Goal: Task Accomplishment & Management: Use online tool/utility

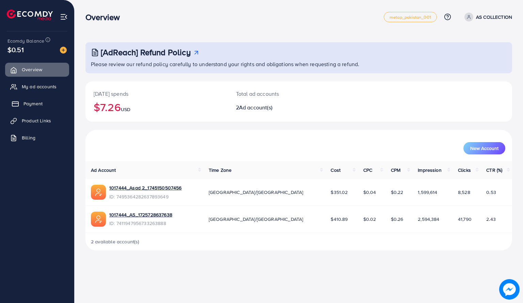
click at [41, 105] on span "Payment" at bounding box center [32, 103] width 19 height 7
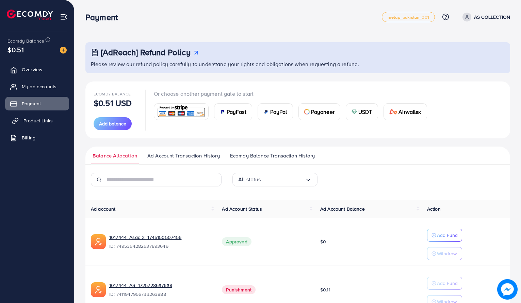
click at [41, 121] on span "Product Links" at bounding box center [37, 120] width 29 height 7
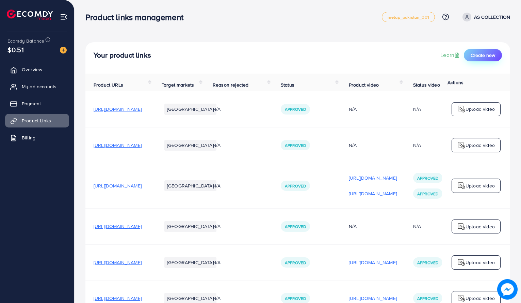
click at [486, 56] on span "Create new" at bounding box center [483, 55] width 25 height 7
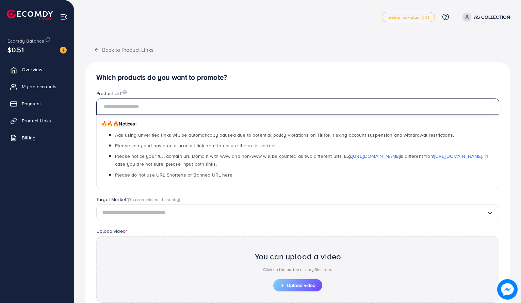
click at [238, 102] on input "text" at bounding box center [297, 106] width 403 height 16
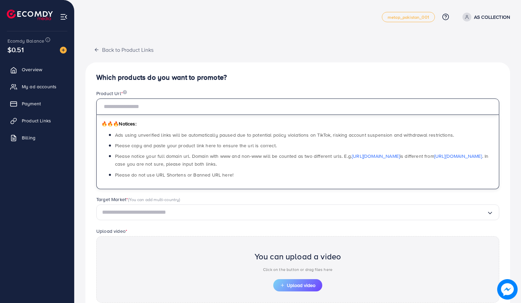
paste input "**********"
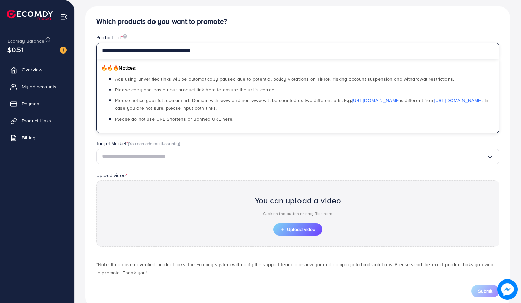
scroll to position [56, 0]
type input "**********"
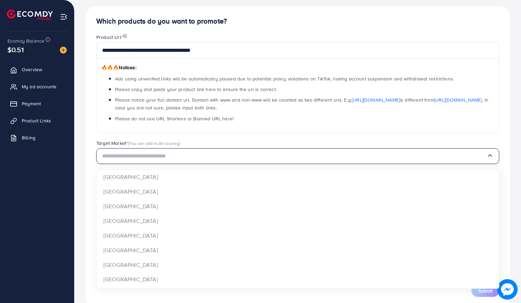
click at [339, 159] on input "Search for option" at bounding box center [294, 156] width 385 height 11
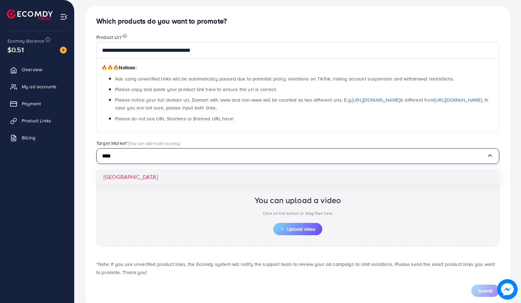
type input "****"
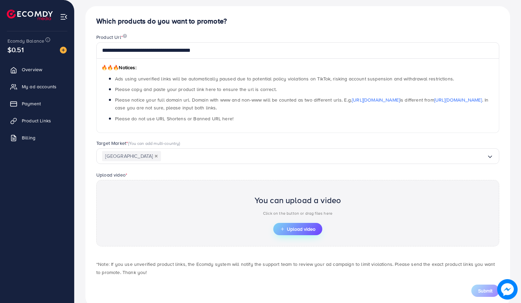
click at [293, 227] on span "Upload video" at bounding box center [297, 228] width 35 height 5
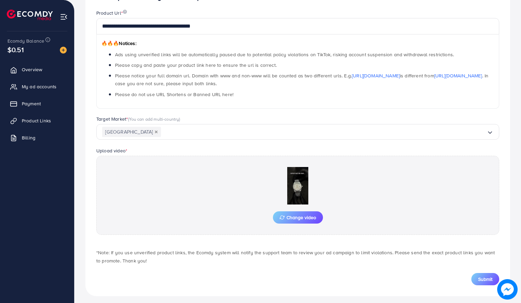
scroll to position [84, 0]
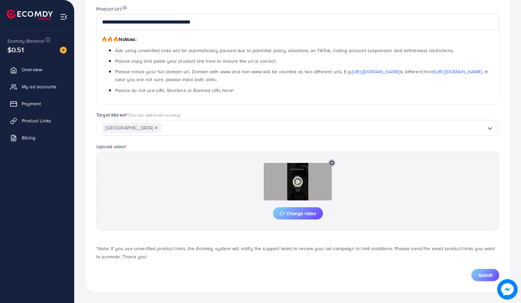
click at [331, 162] on icon at bounding box center [332, 162] width 7 height 7
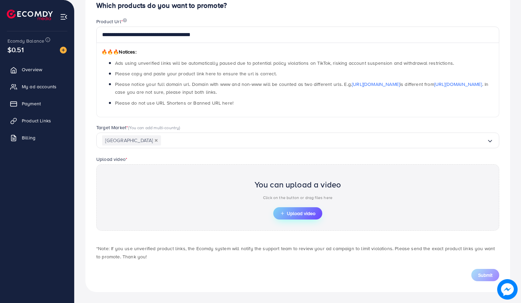
click at [304, 219] on button "Upload video" at bounding box center [297, 213] width 49 height 12
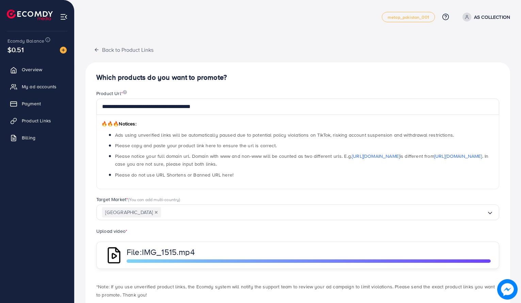
scroll to position [39, 0]
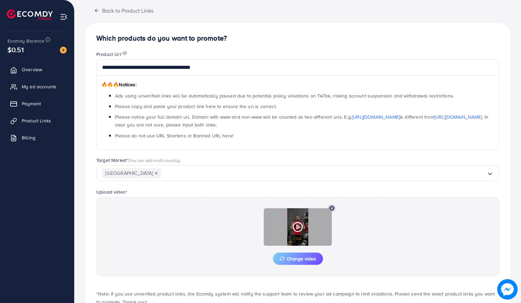
click at [295, 224] on circle at bounding box center [297, 226] width 9 height 9
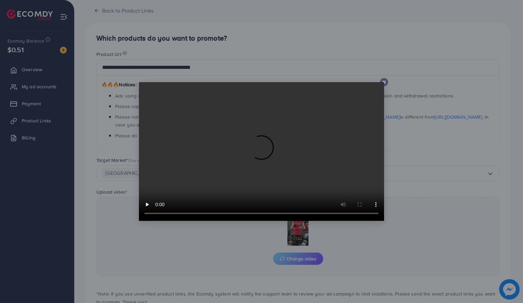
click at [383, 82] on video at bounding box center [261, 151] width 245 height 139
click at [385, 83] on icon at bounding box center [383, 81] width 5 height 5
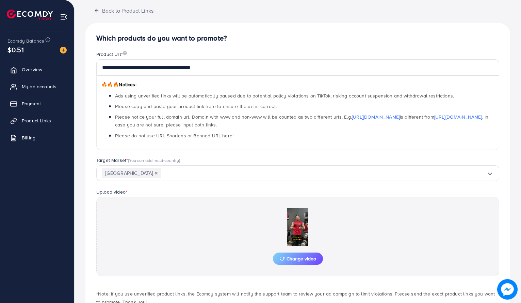
scroll to position [84, 0]
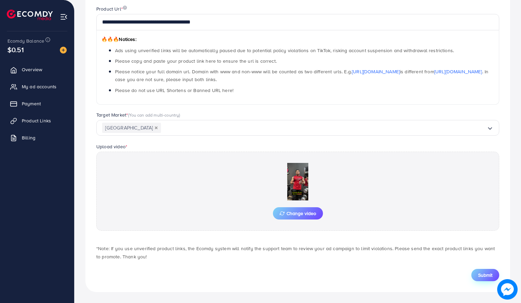
click at [479, 273] on span "Submit" at bounding box center [485, 274] width 14 height 7
click at [490, 274] on span "Submit" at bounding box center [485, 274] width 14 height 7
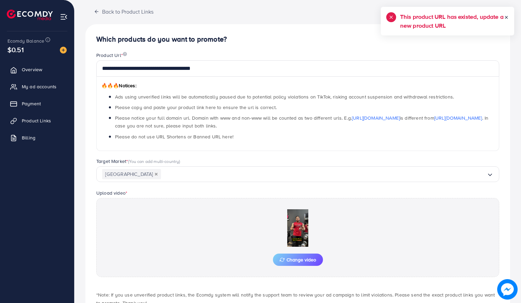
scroll to position [0, 0]
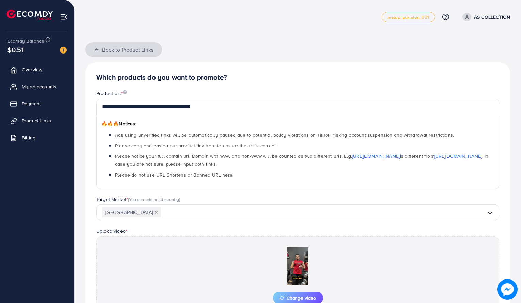
click at [97, 52] on icon "button" at bounding box center [96, 49] width 5 height 5
